Goal: Transaction & Acquisition: Obtain resource

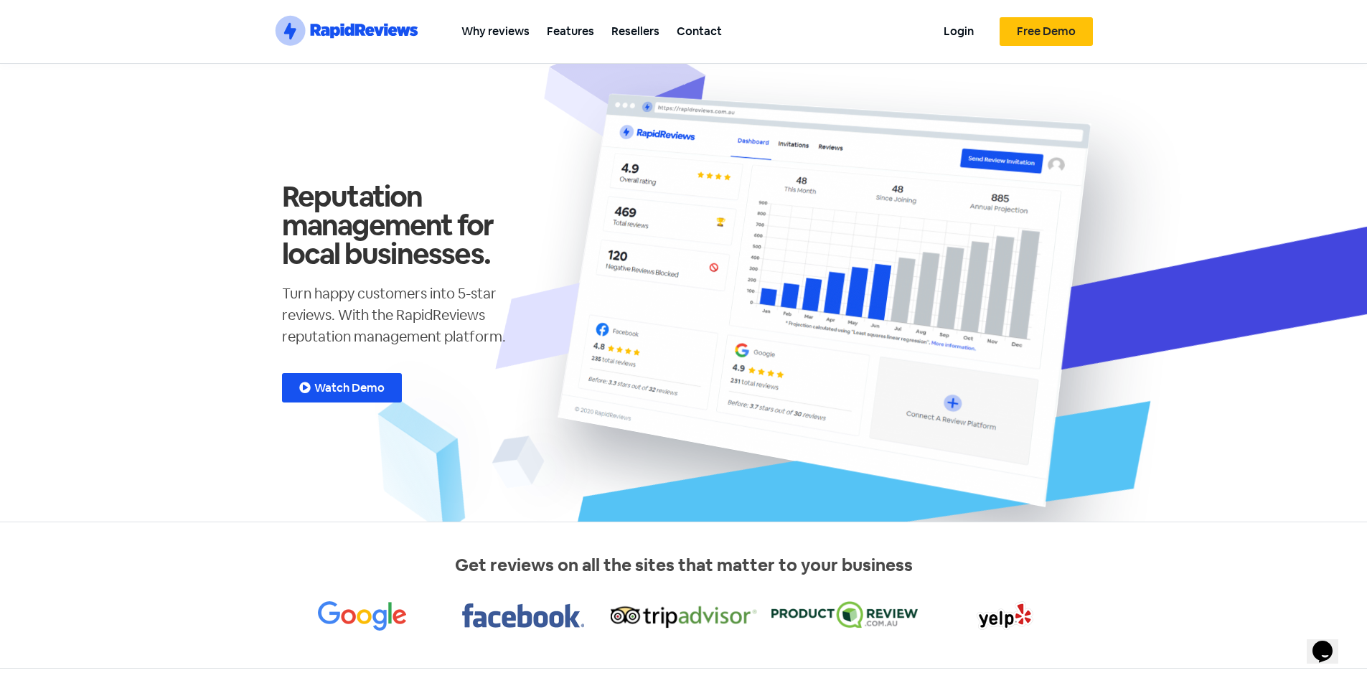
click at [1041, 28] on span "Free Demo" at bounding box center [1046, 31] width 59 height 11
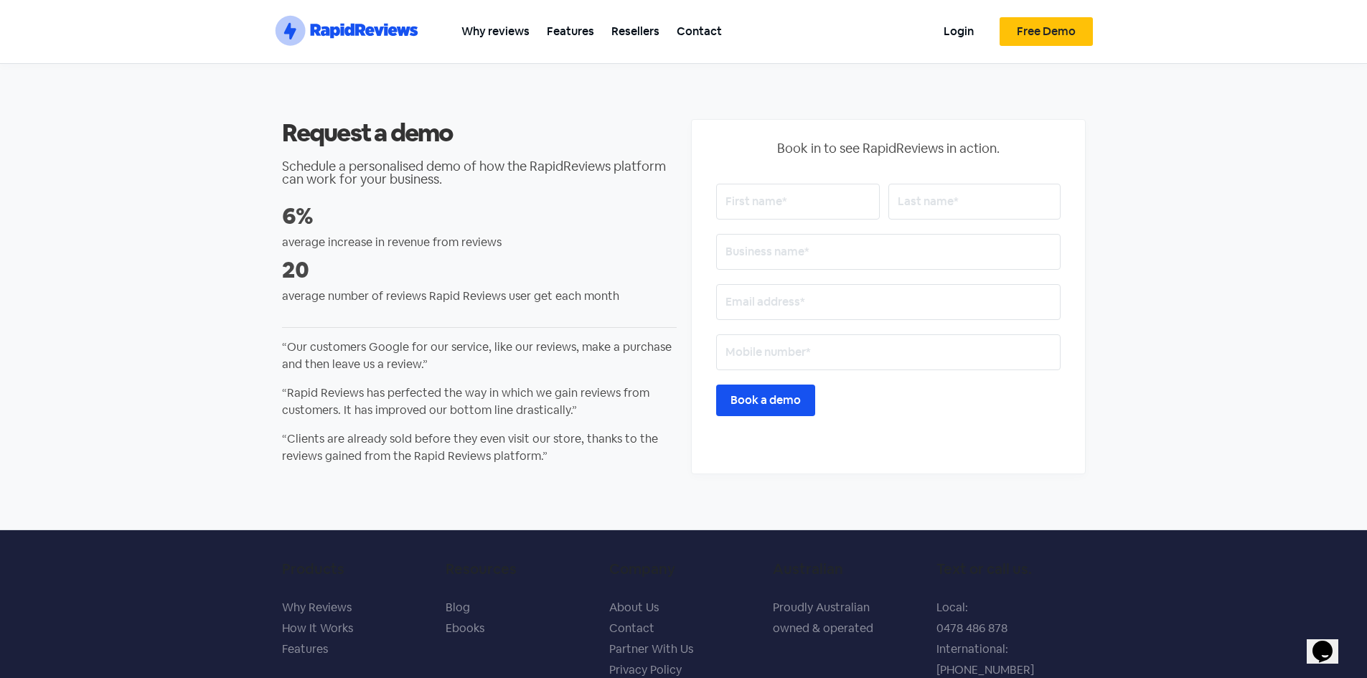
click at [386, 19] on icon ".st0{fill:#1652F0;} .st1{fill:none;} .st2{opacity:0.3;fill-rule:evenodd;clip-ru…" at bounding box center [347, 31] width 144 height 32
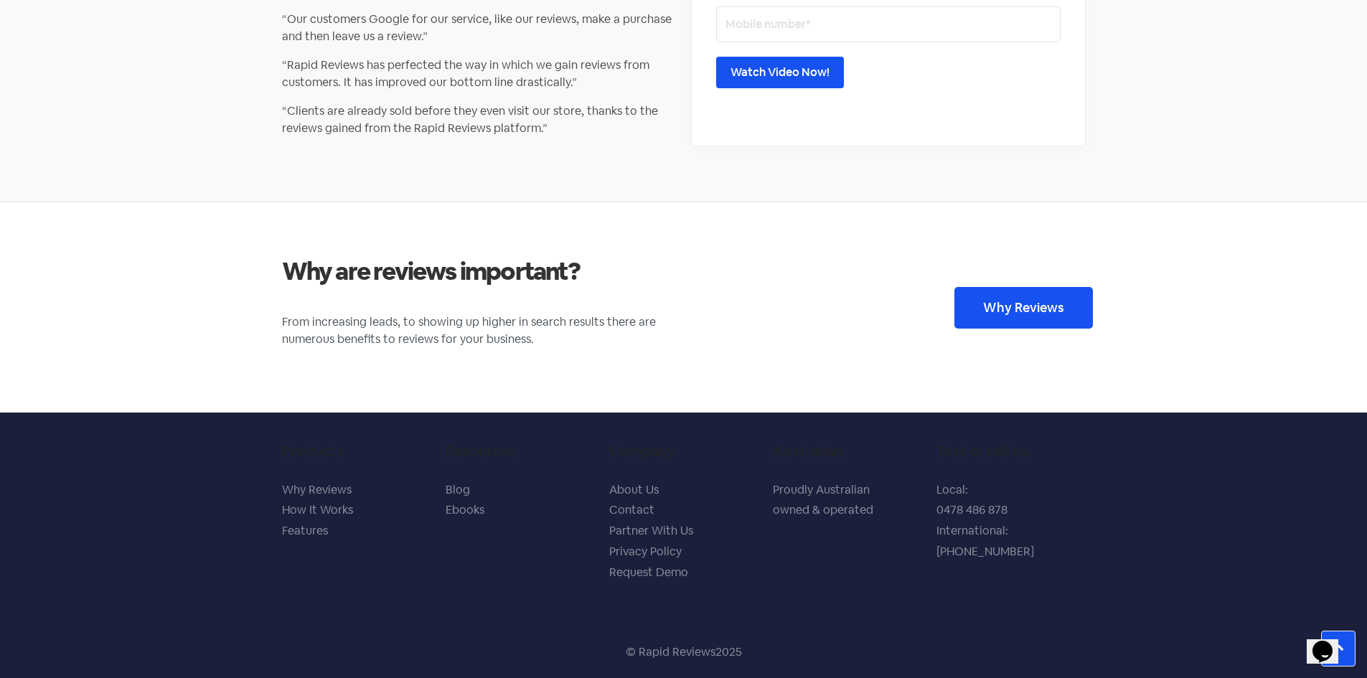
scroll to position [2664, 0]
click at [878, 639] on div "© Rapid Reviews 2025" at bounding box center [684, 652] width 818 height 32
